Goal: Book appointment/travel/reservation

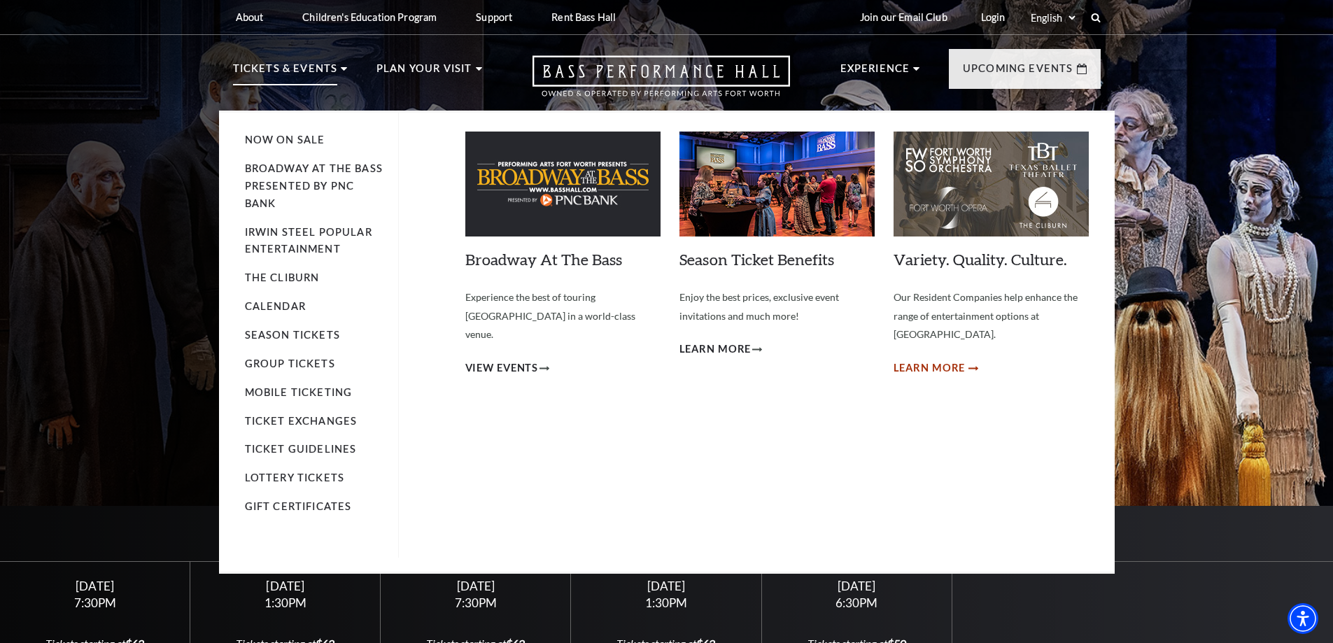
click at [941, 360] on span "Learn More" at bounding box center [930, 368] width 72 height 17
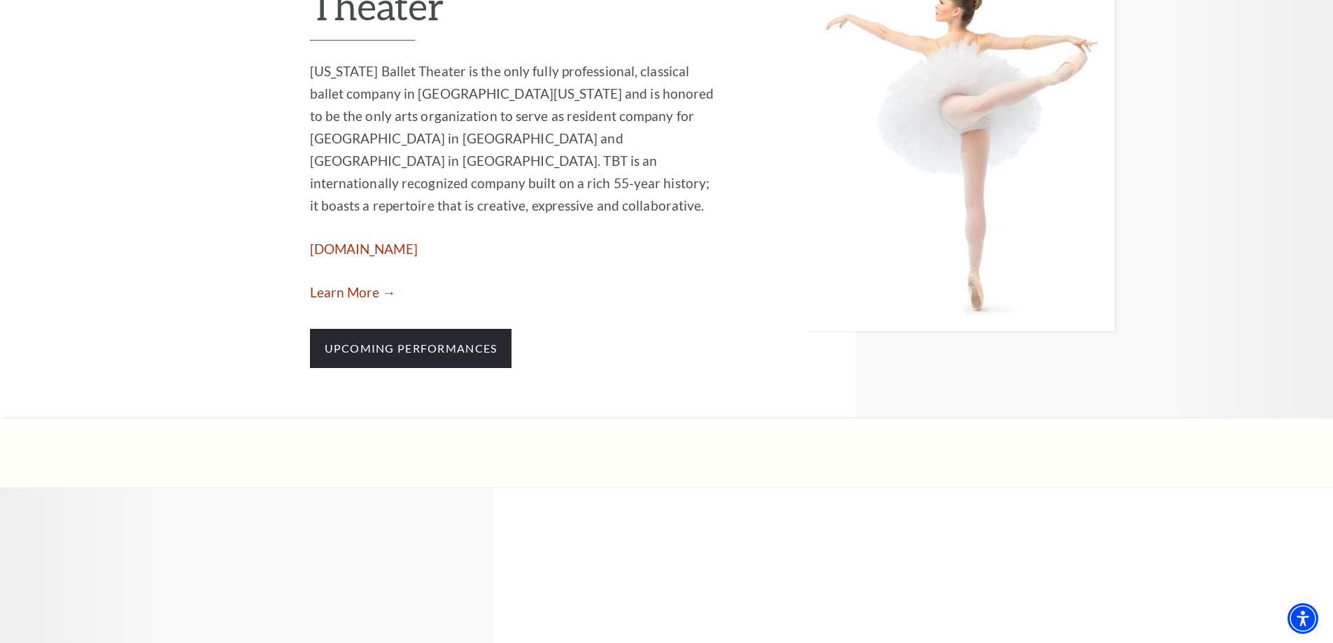
scroll to position [1633, 0]
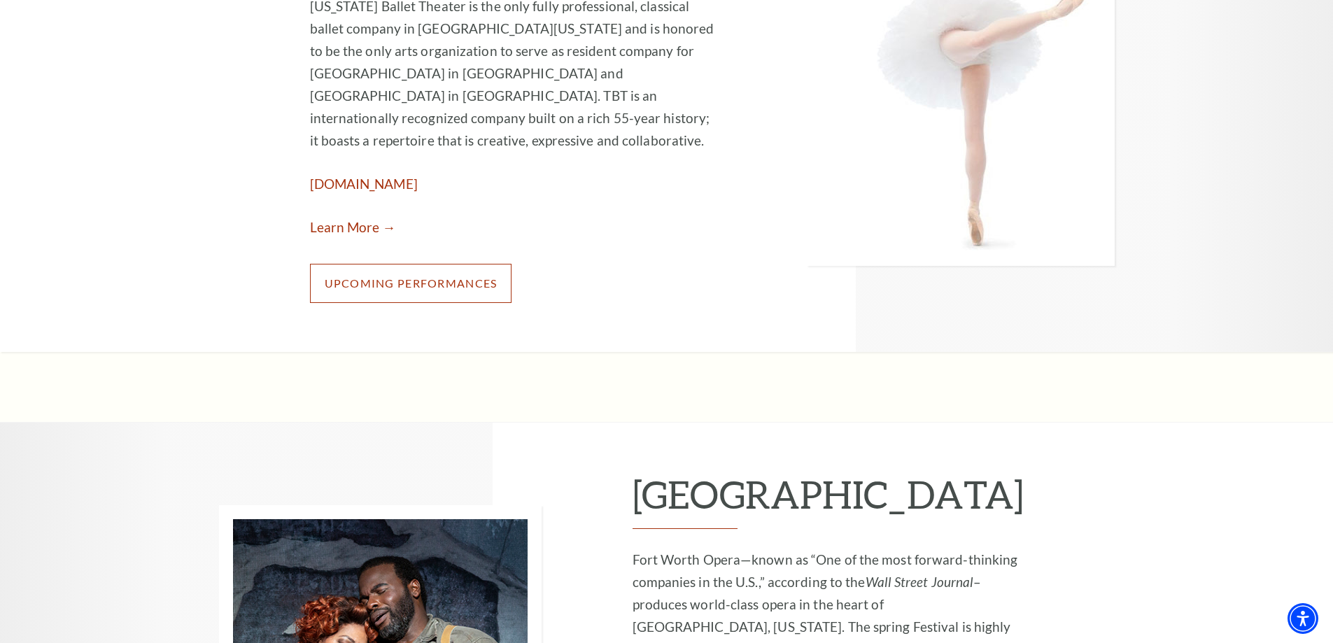
click at [395, 264] on link "Upcoming Performances" at bounding box center [411, 283] width 202 height 39
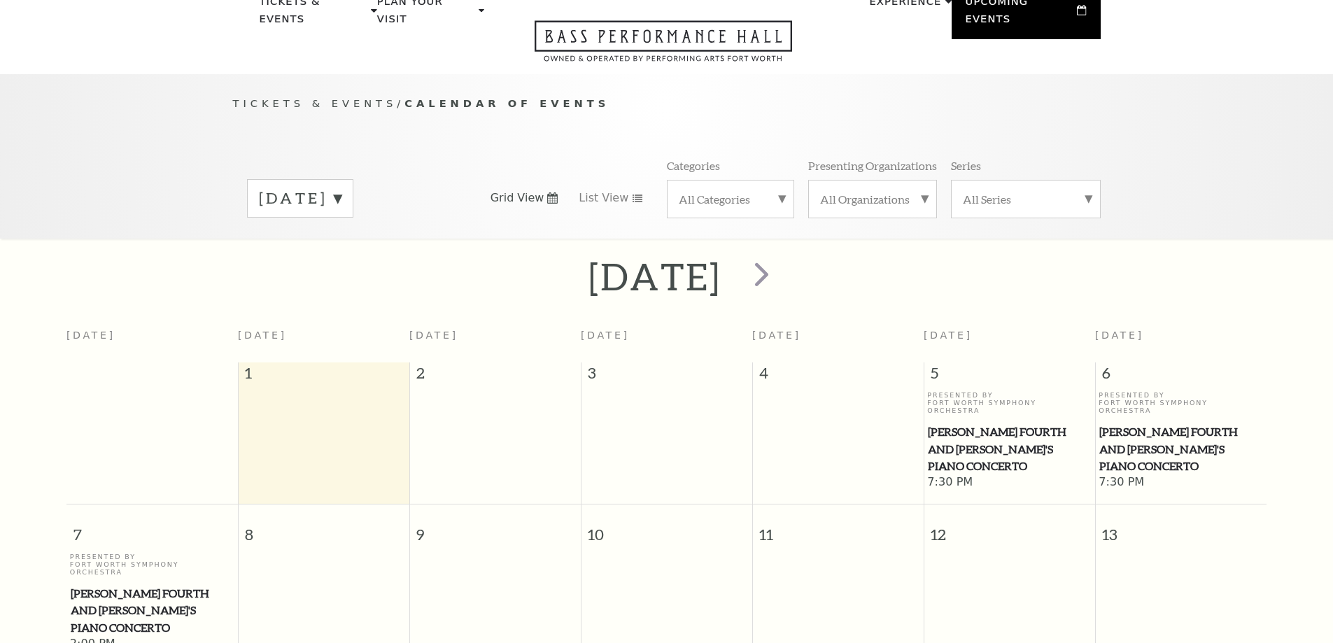
scroll to position [124, 0]
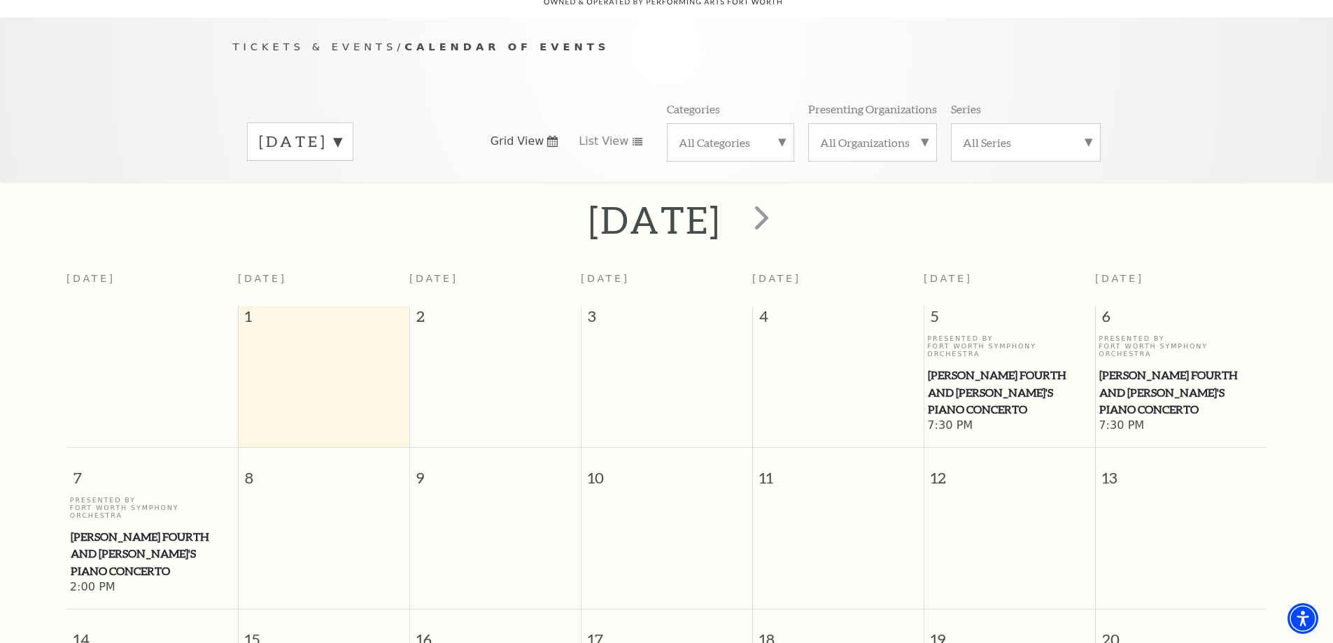
click at [341, 131] on label "September 2025" at bounding box center [300, 142] width 83 height 22
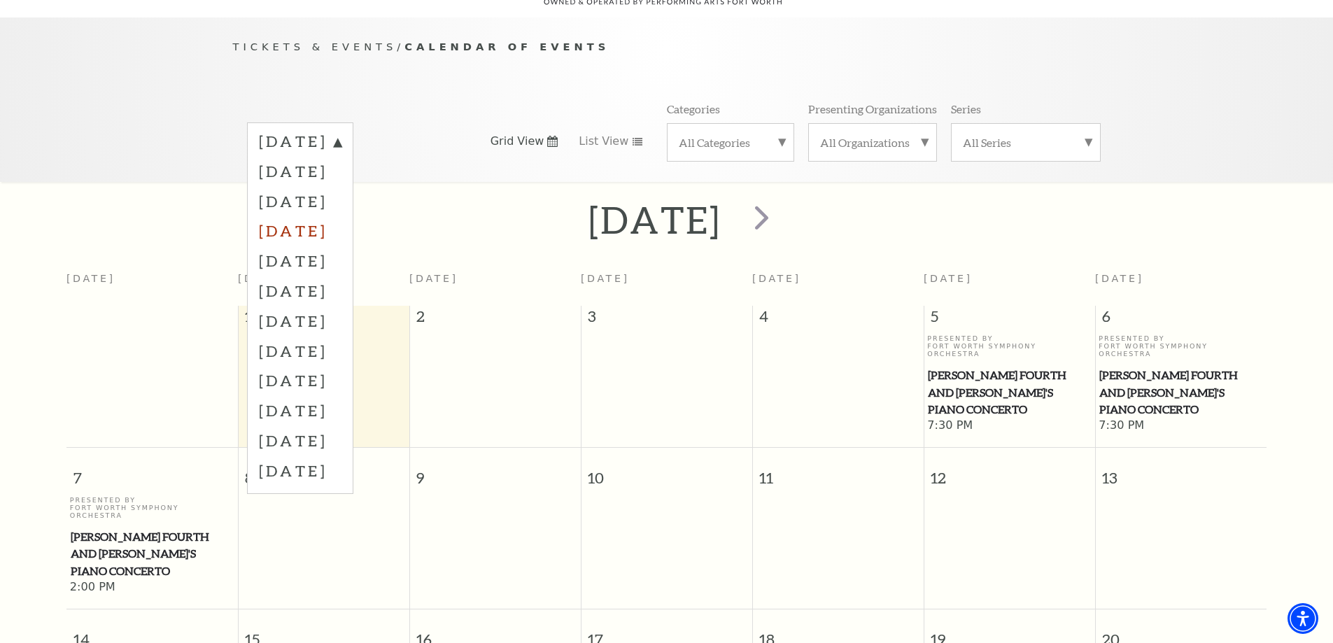
click at [341, 216] on label "December 2025" at bounding box center [300, 231] width 83 height 30
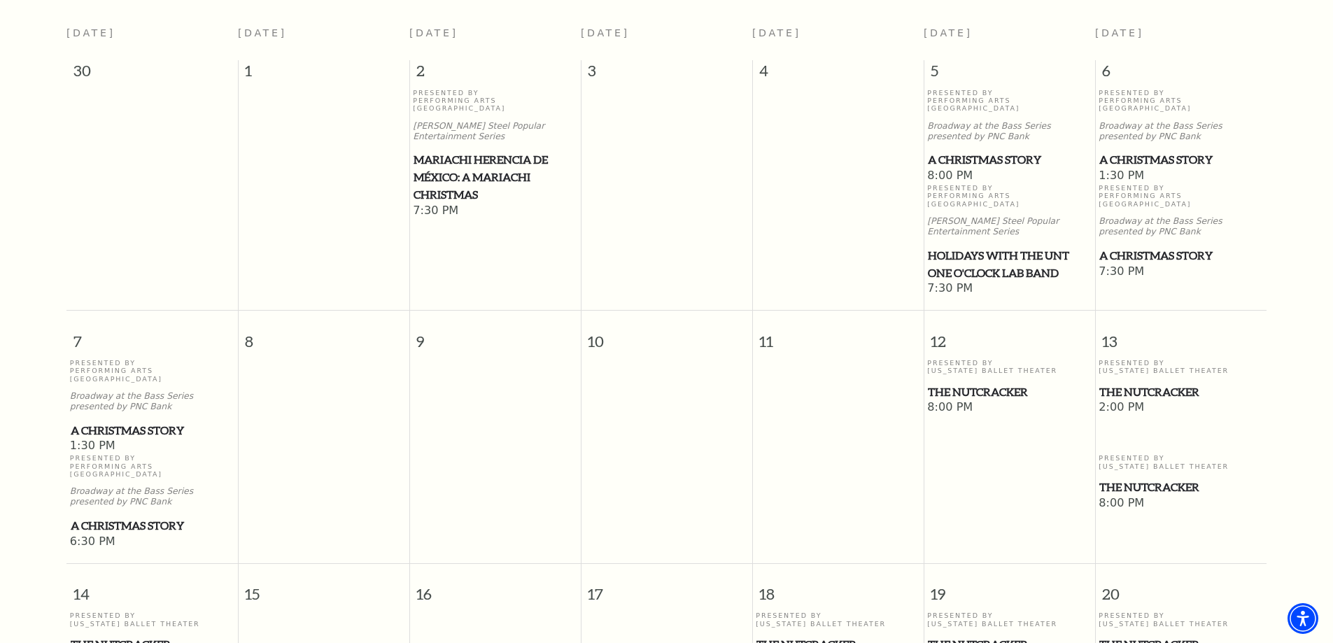
scroll to position [358, 0]
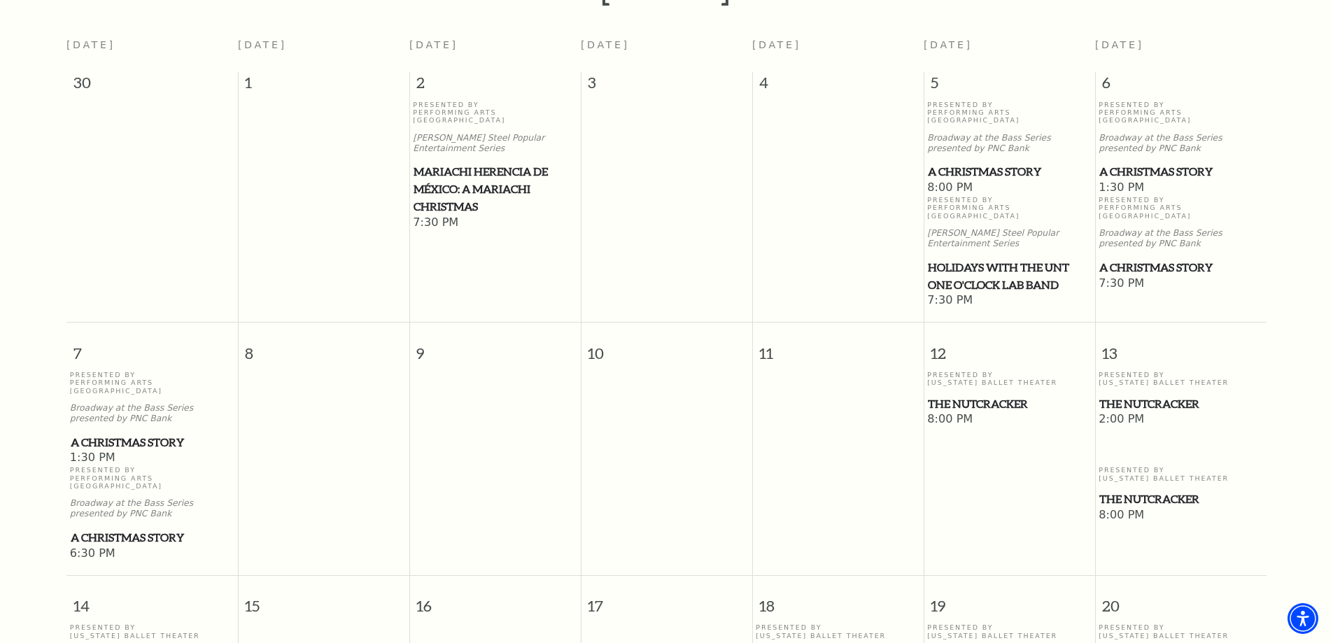
click at [1141, 395] on span "The Nutcracker" at bounding box center [1180, 403] width 163 height 17
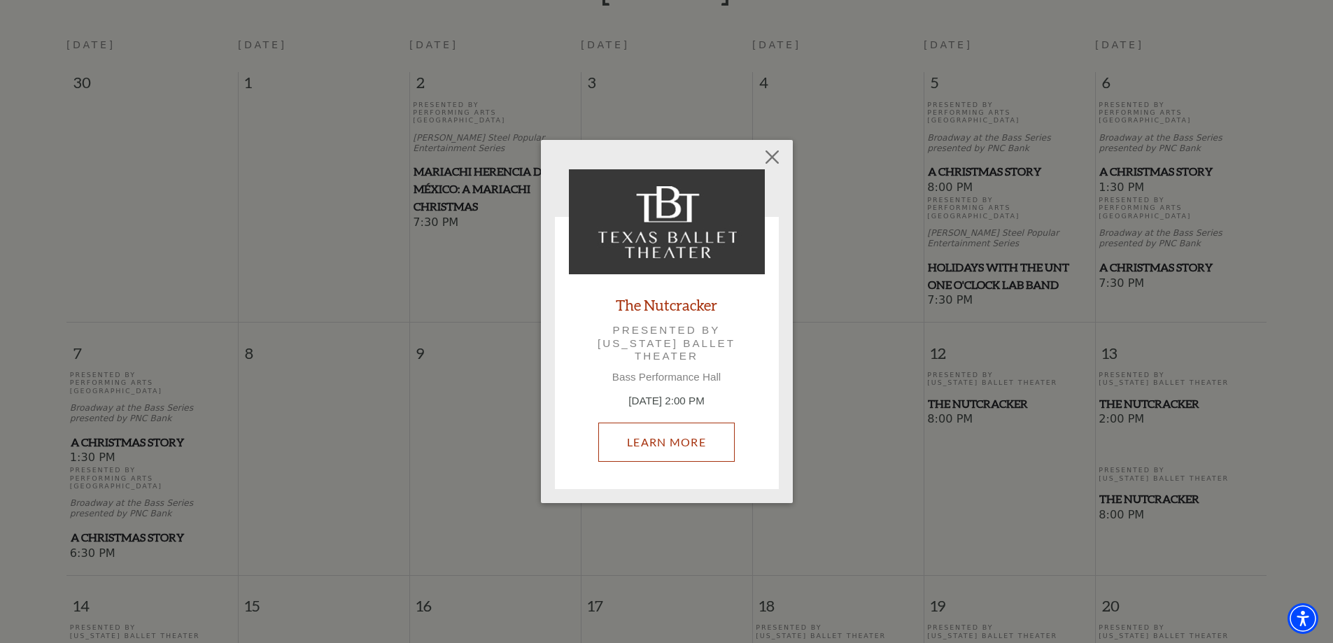
click at [666, 440] on link "Learn More" at bounding box center [666, 442] width 136 height 39
